Goal: Task Accomplishment & Management: Use online tool/utility

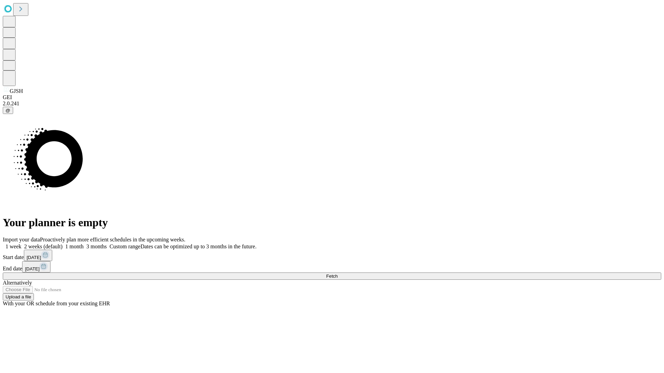
click at [337, 274] on span "Fetch" at bounding box center [331, 276] width 11 height 5
